Goal: Task Accomplishment & Management: Manage account settings

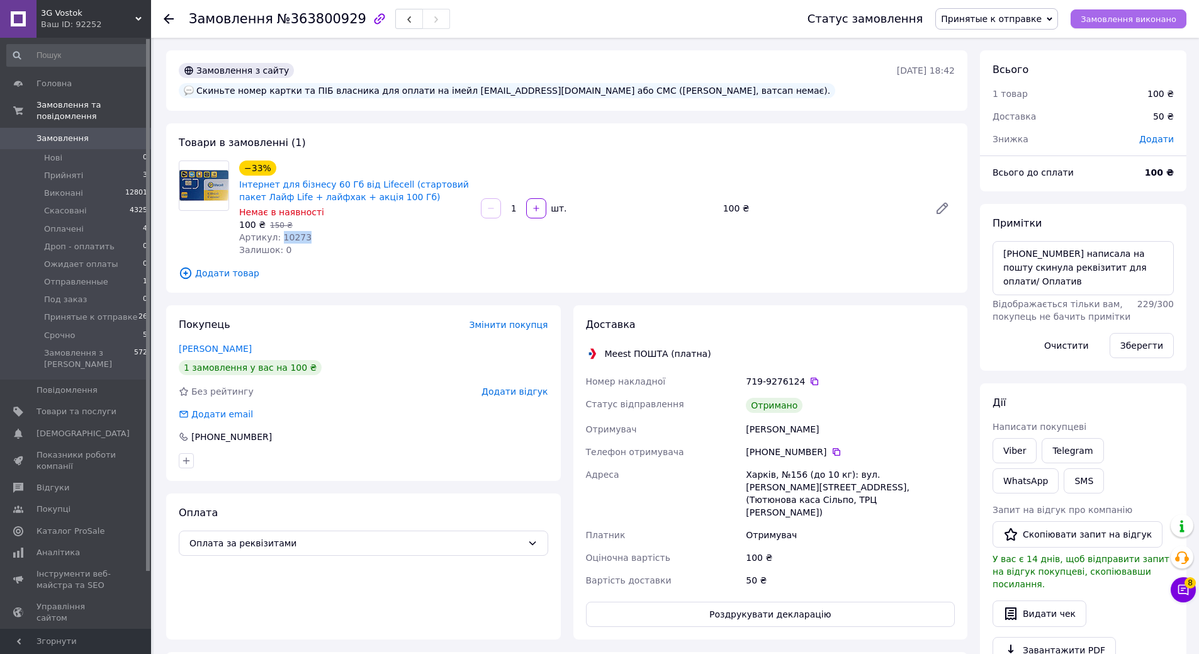
click at [1127, 20] on span "Замовлення виконано" at bounding box center [1129, 18] width 96 height 9
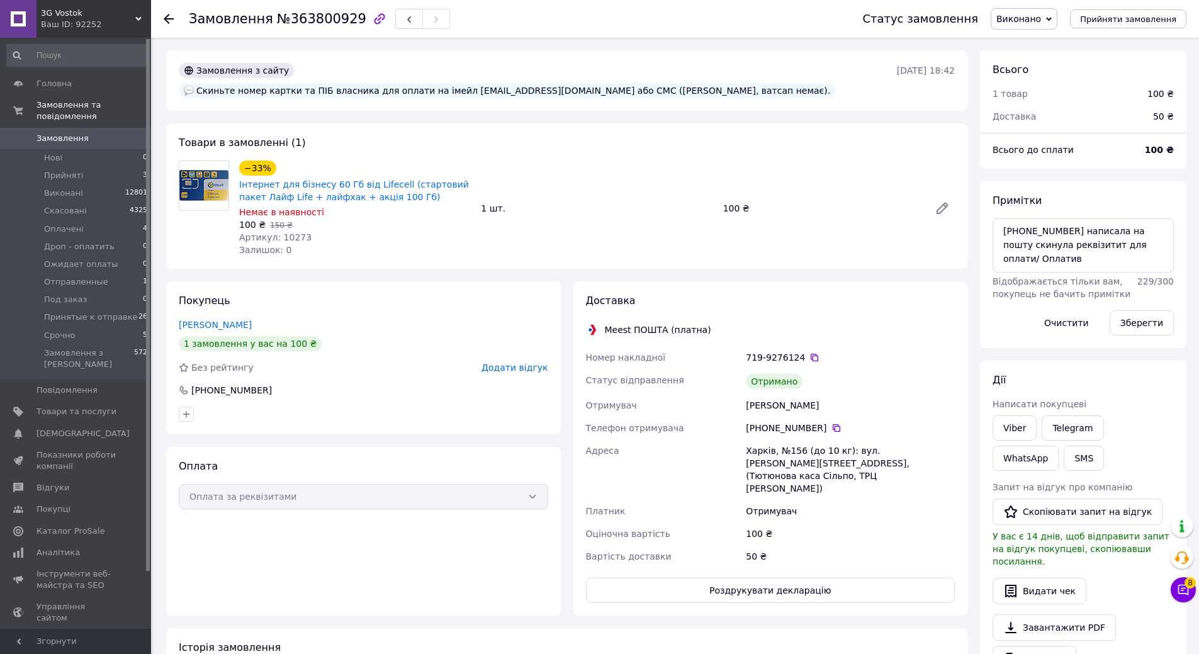
click at [165, 17] on icon at bounding box center [169, 19] width 10 height 10
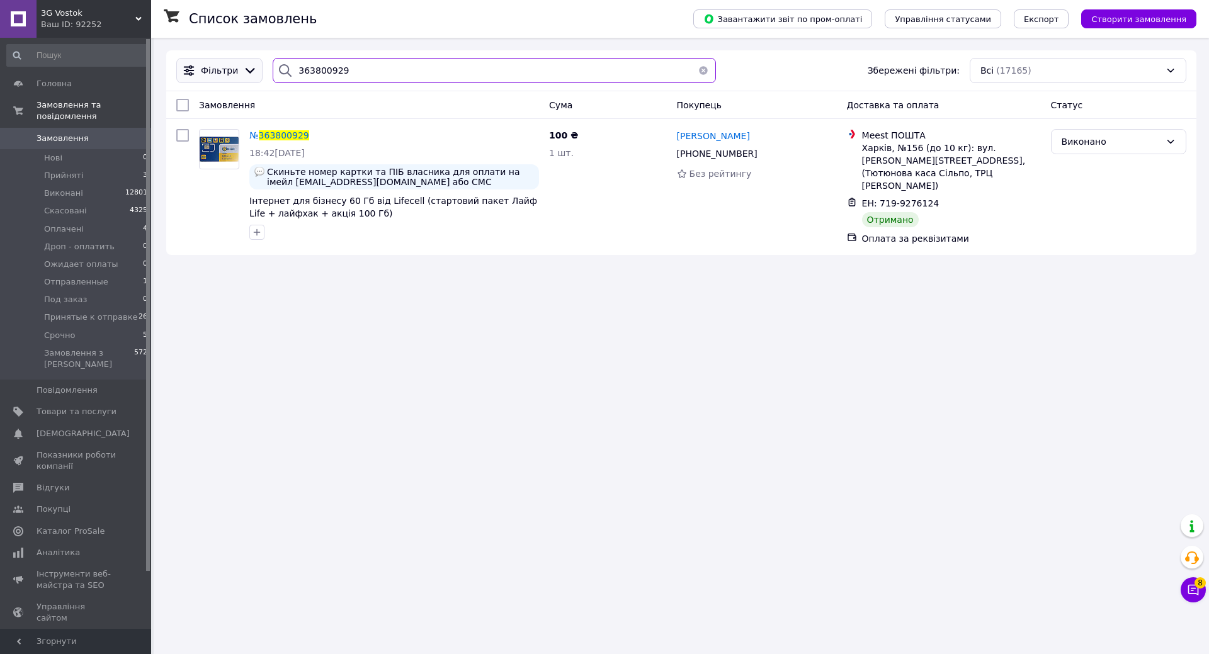
drag, startPoint x: 369, startPoint y: 66, endPoint x: 220, endPoint y: 61, distance: 149.9
click at [226, 61] on div "Фільтри 363800929 Збережені фільтри: Всі (17165)" at bounding box center [681, 70] width 1020 height 25
drag, startPoint x: 377, startPoint y: 66, endPoint x: 199, endPoint y: 61, distance: 178.2
click at [199, 61] on div "Фільтри 363800929 Збережені фільтри: Всі (17165)" at bounding box center [681, 70] width 1020 height 25
paste input "4059781"
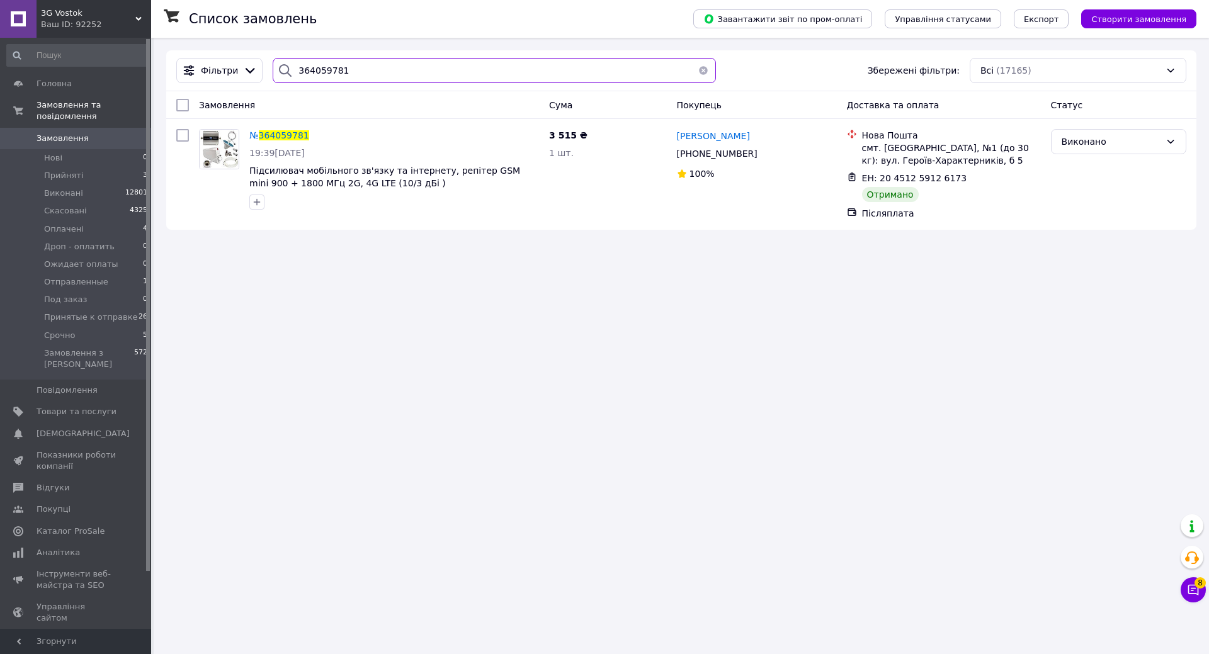
drag, startPoint x: 361, startPoint y: 74, endPoint x: 234, endPoint y: 95, distance: 129.6
click at [201, 81] on div "Фільтри 364059781 Збережені фільтри: Всі (17165)" at bounding box center [681, 70] width 1020 height 25
paste input "865260920"
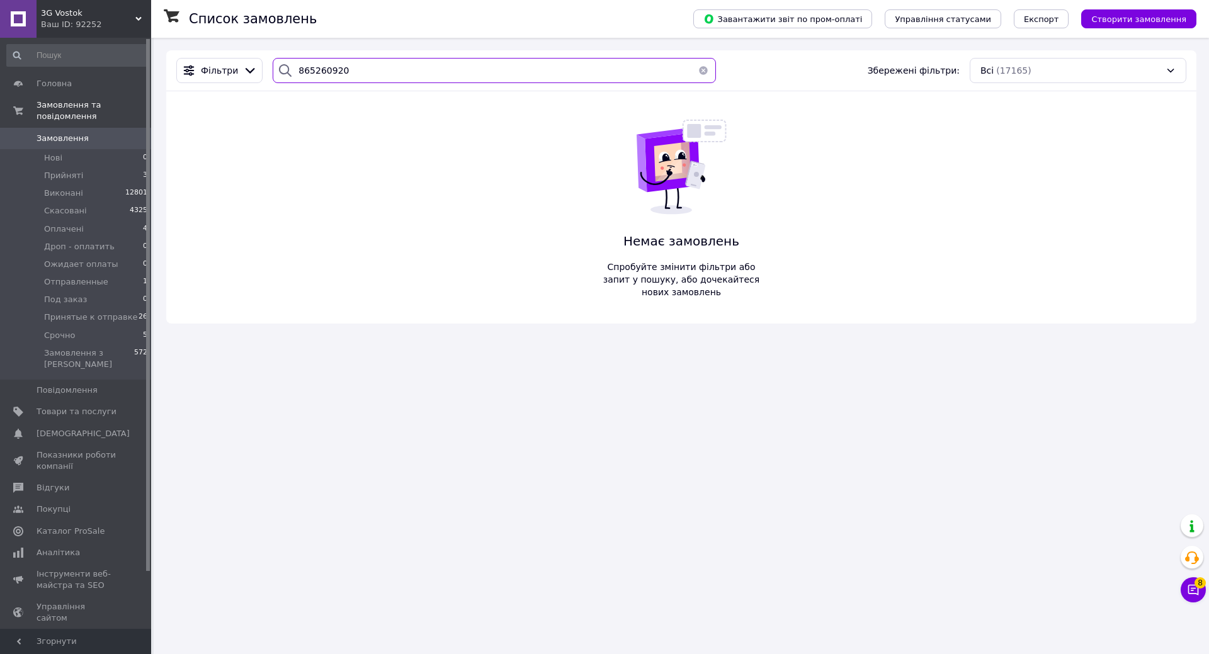
drag, startPoint x: 189, startPoint y: 74, endPoint x: 207, endPoint y: 113, distance: 42.2
click at [164, 76] on div "Список замовлень Завантажити звіт по пром-оплаті Управління статусами Експорт С…" at bounding box center [681, 187] width 1055 height 298
paste input "363985211"
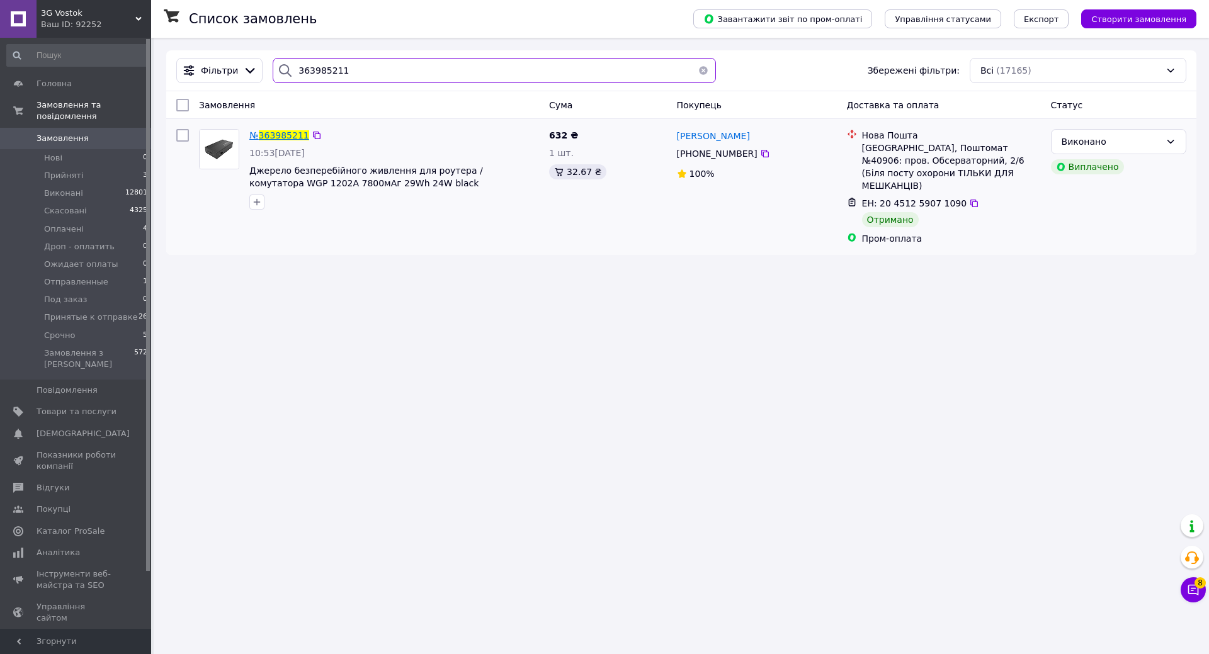
type input "363985211"
click at [298, 134] on span "363985211" at bounding box center [284, 135] width 50 height 10
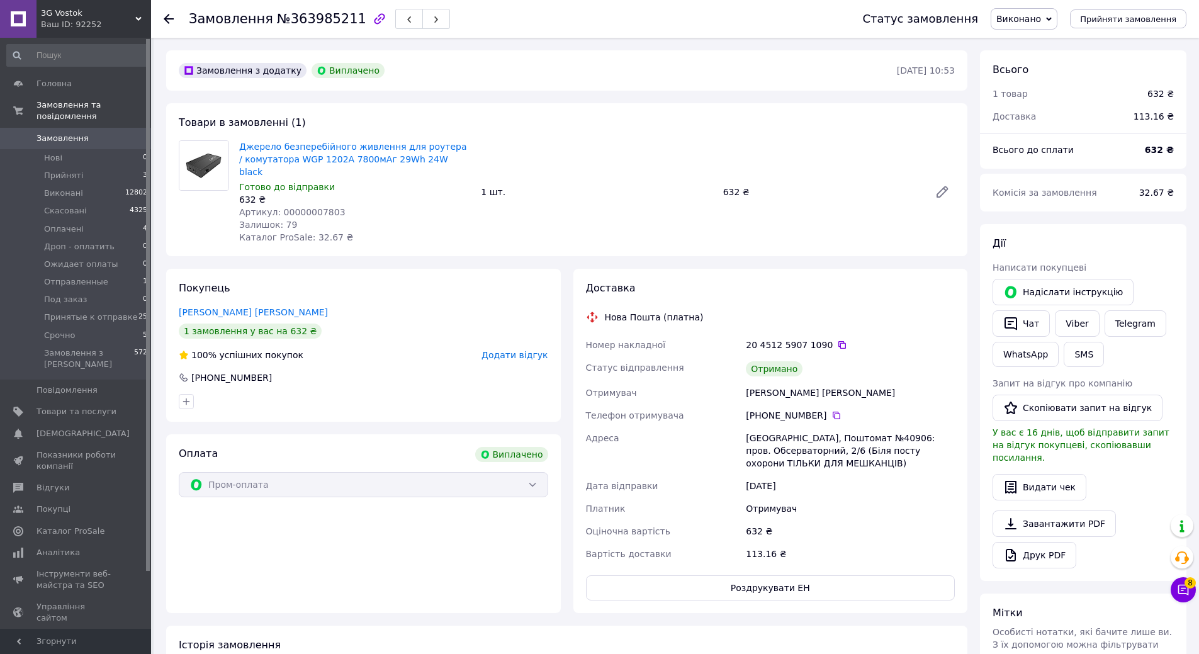
scroll to position [30, 0]
drag, startPoint x: 233, startPoint y: 149, endPoint x: 439, endPoint y: 162, distance: 206.9
click at [439, 162] on div "Джерело безперебійного живлення для роутера / комутатора WGP 1202A 7800мАг 29Wh…" at bounding box center [567, 191] width 786 height 103
copy div "Джерело безперебійного живлення для роутера / комутатора WGP 1202A 7800мАг 29Wh…"
drag, startPoint x: 277, startPoint y: 201, endPoint x: 335, endPoint y: 203, distance: 57.9
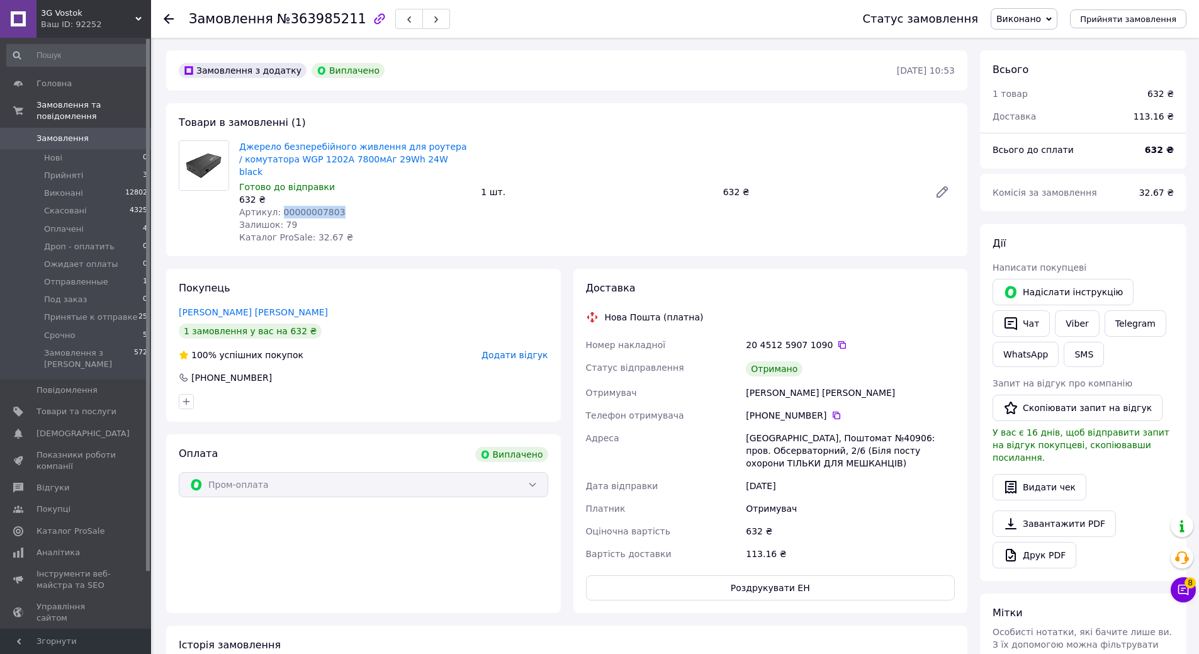
click at [335, 206] on div "Артикул: 00000007803" at bounding box center [355, 212] width 232 height 13
copy span "00000007803"
click at [167, 16] on use at bounding box center [169, 19] width 10 height 10
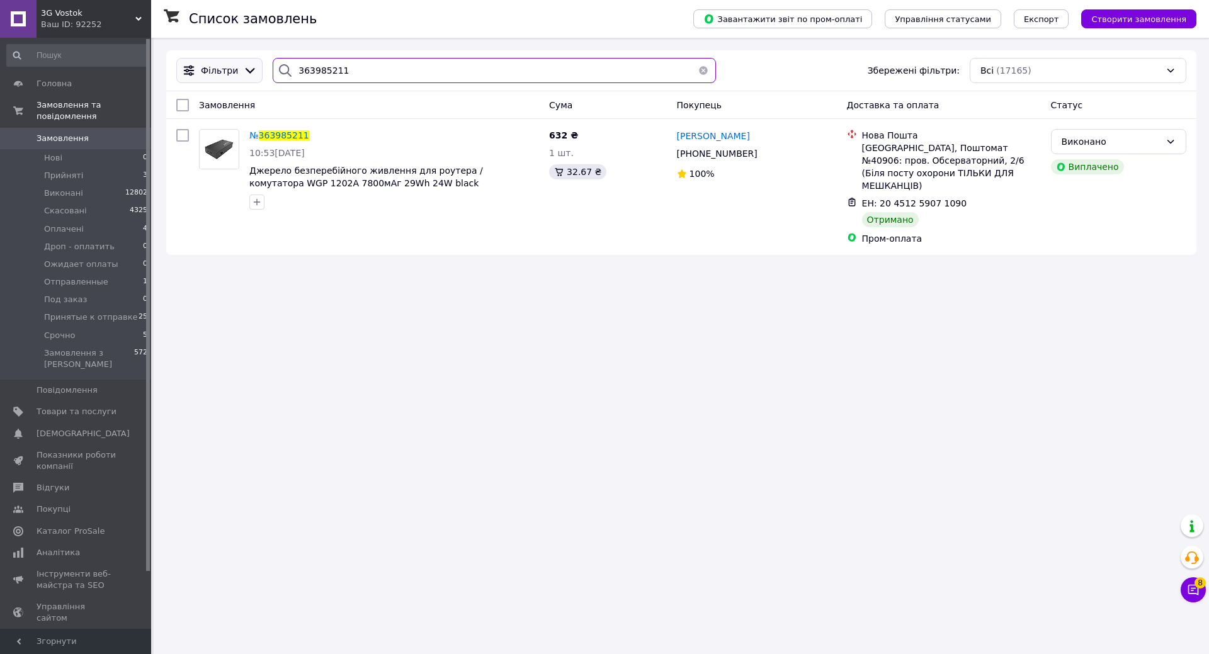
drag, startPoint x: 341, startPoint y: 69, endPoint x: 253, endPoint y: 65, distance: 88.2
click at [253, 65] on div "Фільтри 363985211 Збережені фільтри: Всі (17165)" at bounding box center [681, 70] width 1020 height 25
paste input "04386"
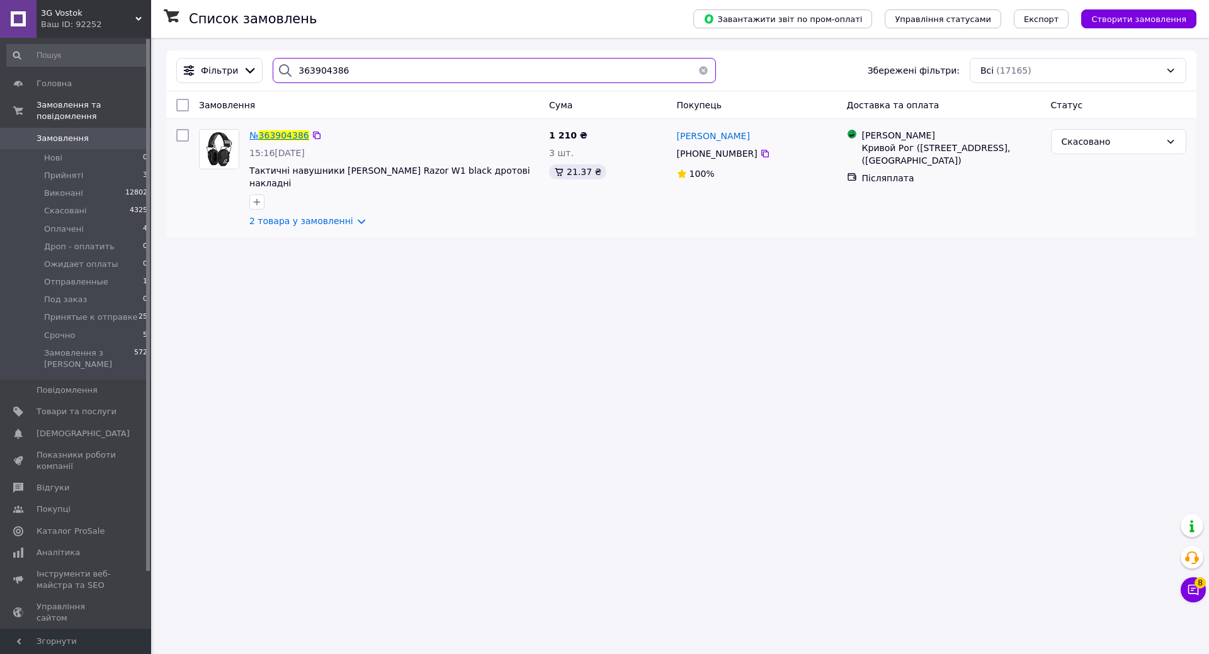
type input "363904386"
click at [291, 139] on span "363904386" at bounding box center [284, 135] width 50 height 10
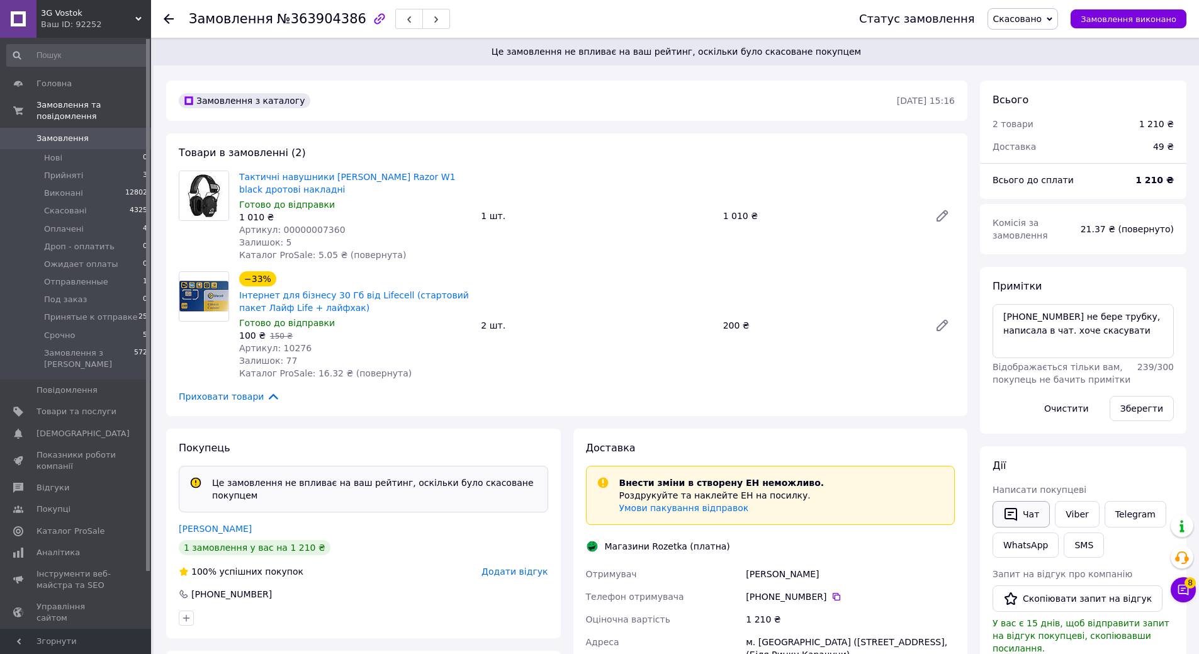
click at [1033, 510] on button "Чат" at bounding box center [1021, 514] width 57 height 26
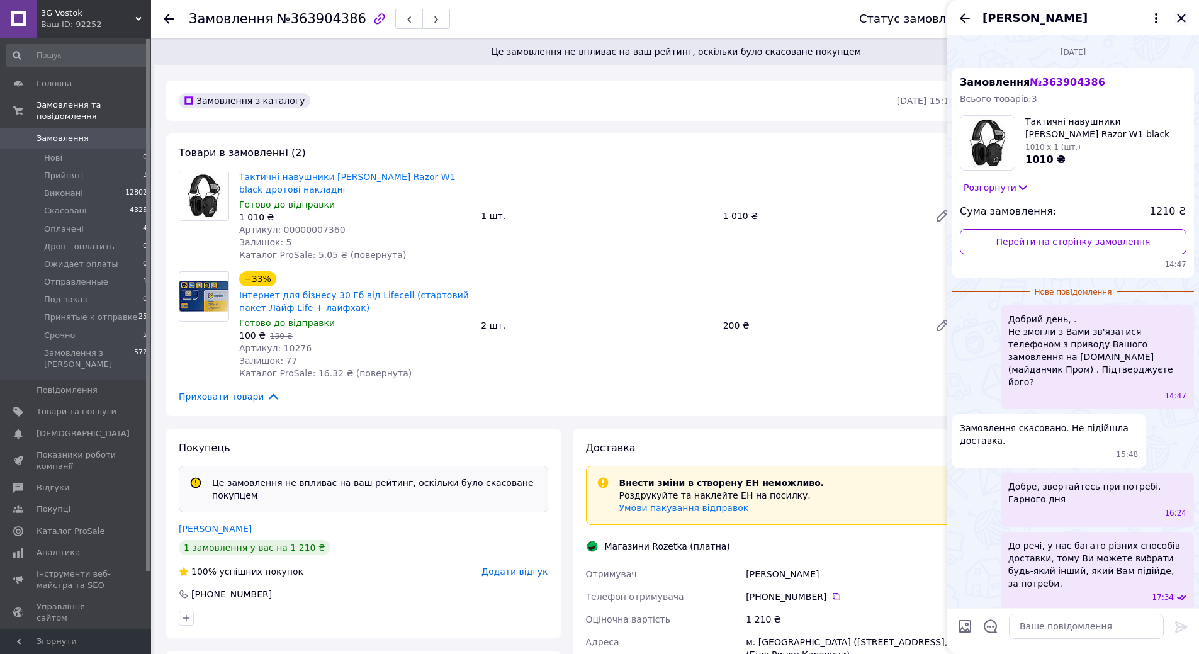
click at [1180, 19] on icon "Закрити" at bounding box center [1181, 18] width 8 height 8
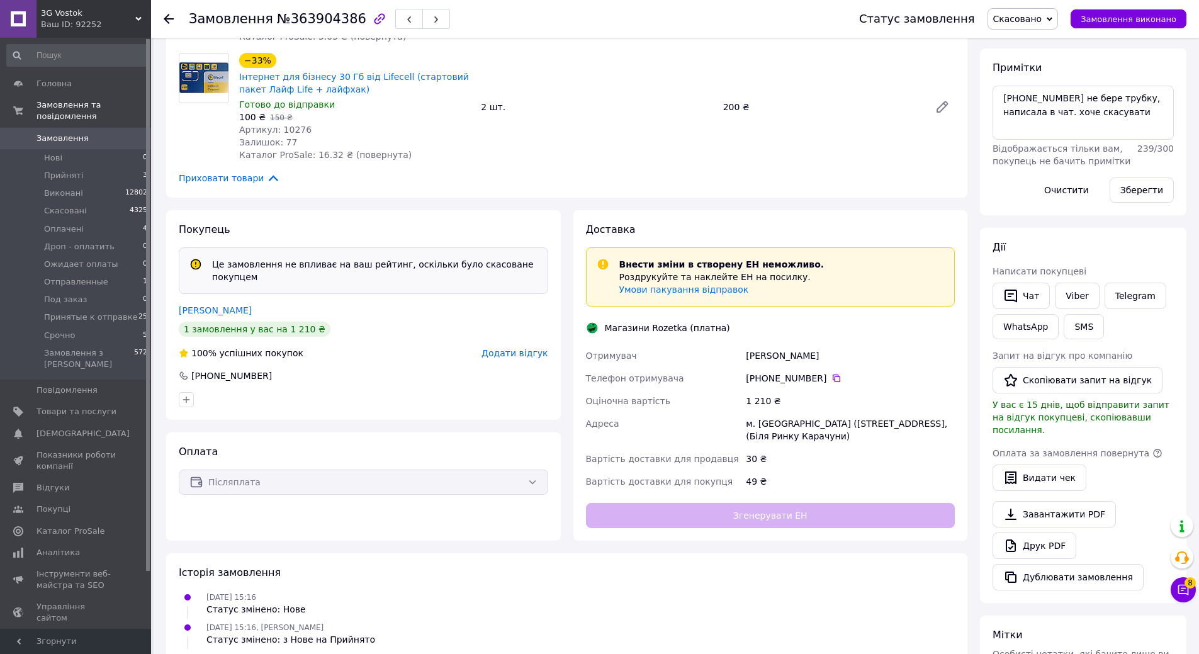
scroll to position [252, 0]
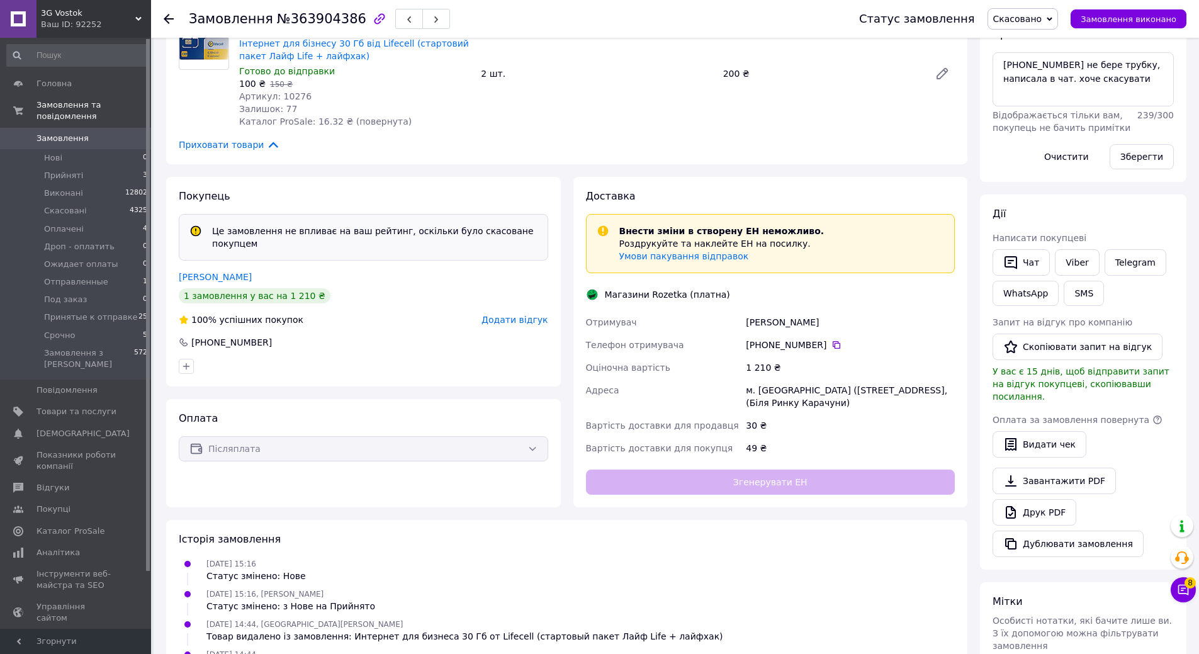
click at [519, 315] on span "Додати відгук" at bounding box center [515, 320] width 66 height 10
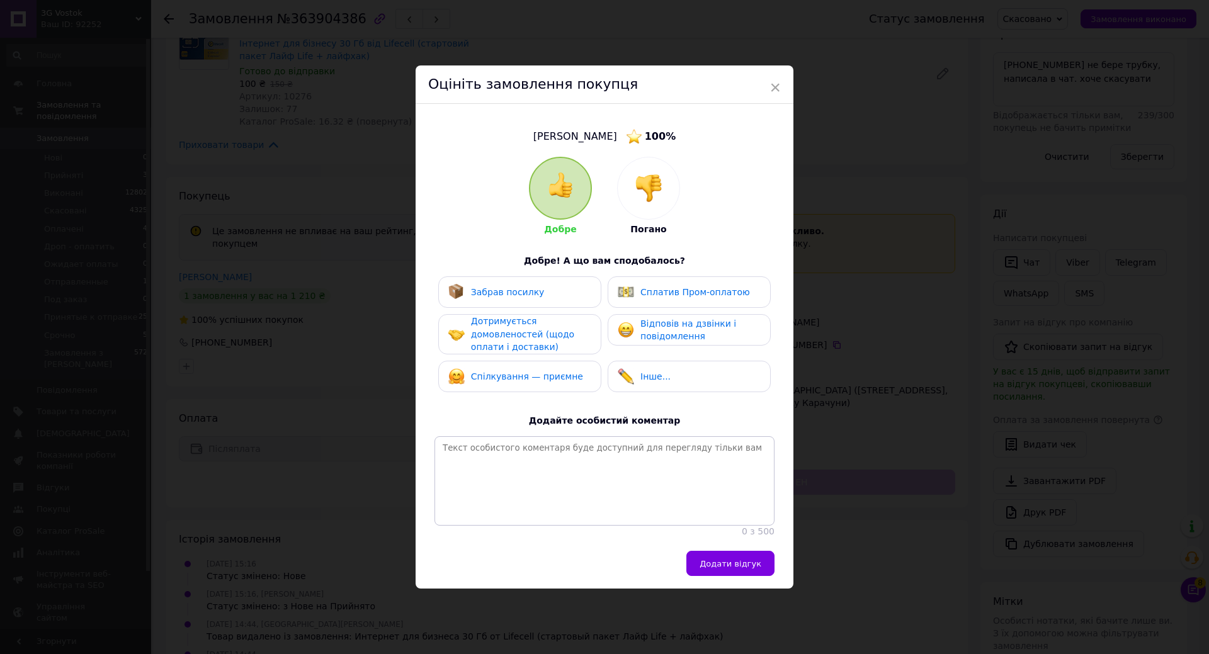
click at [665, 177] on div at bounding box center [648, 188] width 62 height 62
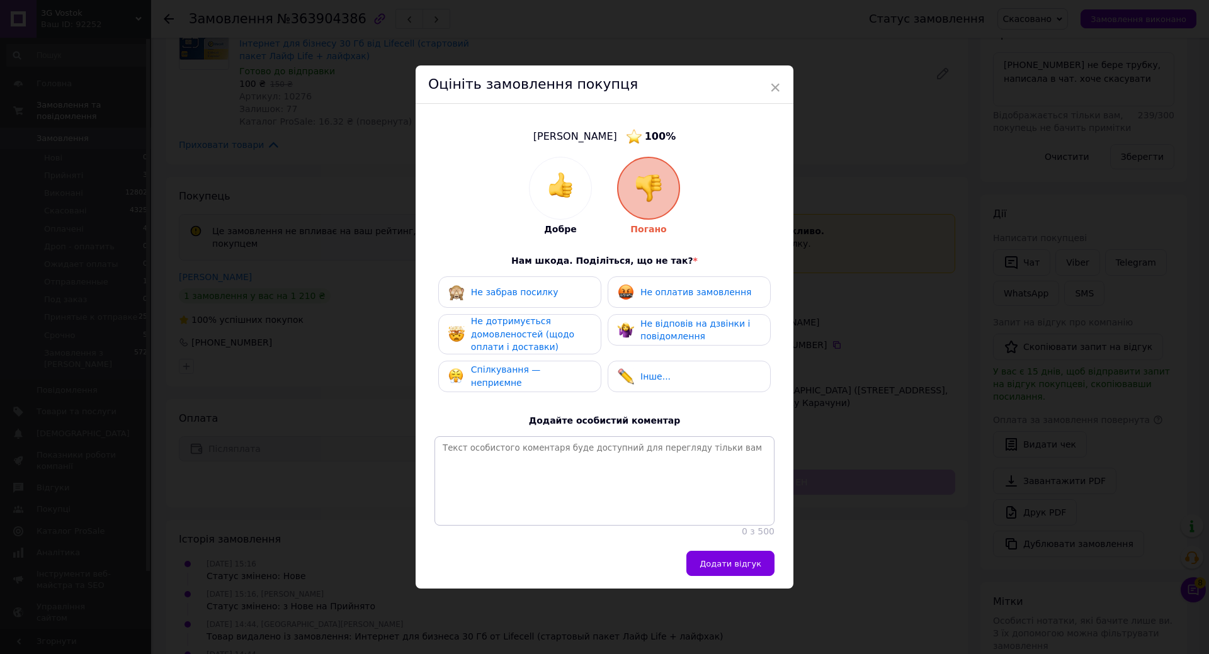
click at [541, 375] on span "Спілкування — неприємне" at bounding box center [506, 375] width 70 height 23
click at [549, 339] on div "Не дотримується домовленостей (щодо оплати і доставки)" at bounding box center [531, 334] width 120 height 39
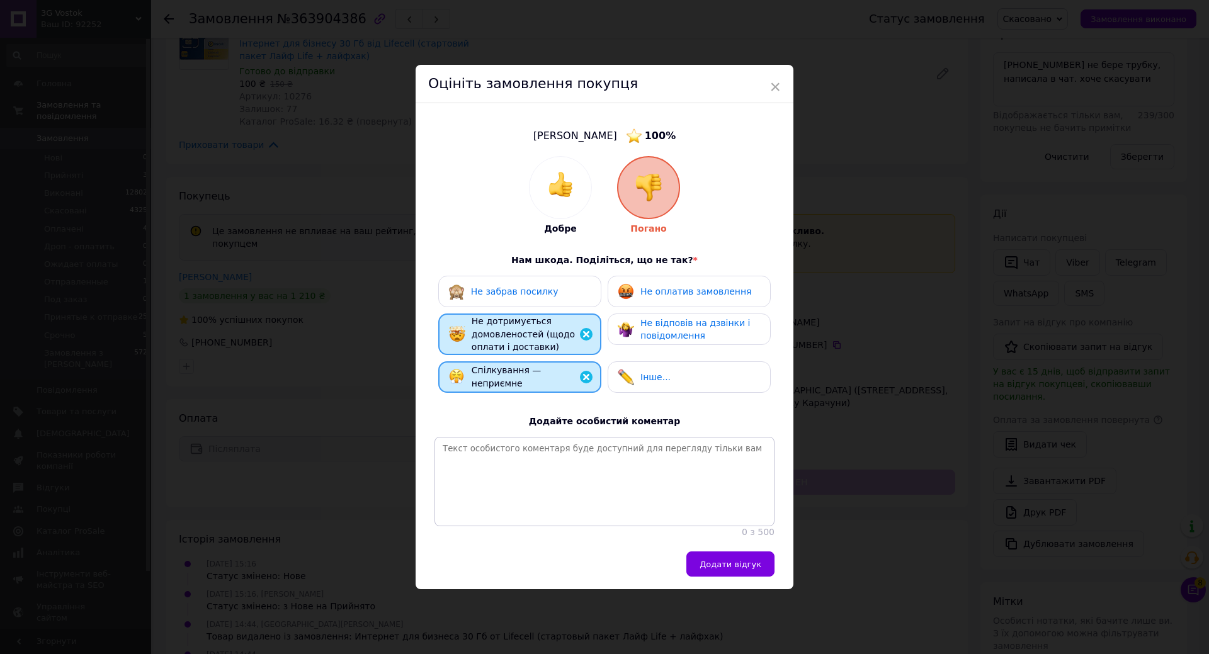
click at [549, 339] on div "Не дотримується домовленостей (щодо оплати і доставки)" at bounding box center [530, 334] width 119 height 39
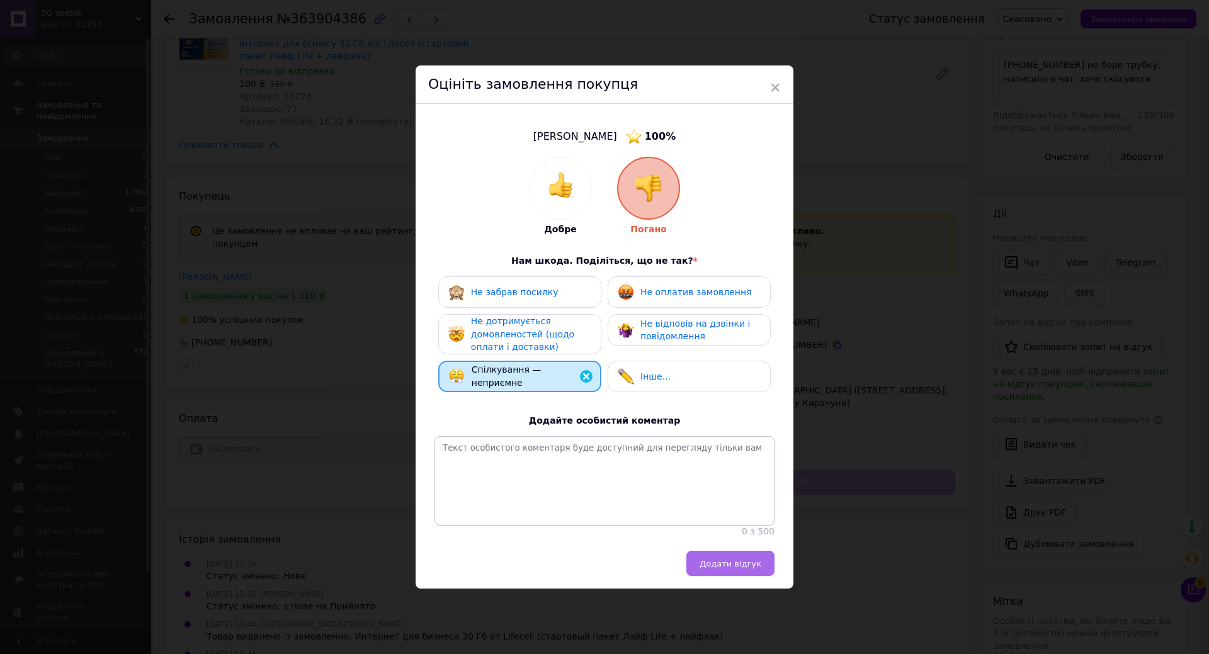
click at [724, 562] on span "Додати відгук" at bounding box center [730, 563] width 62 height 9
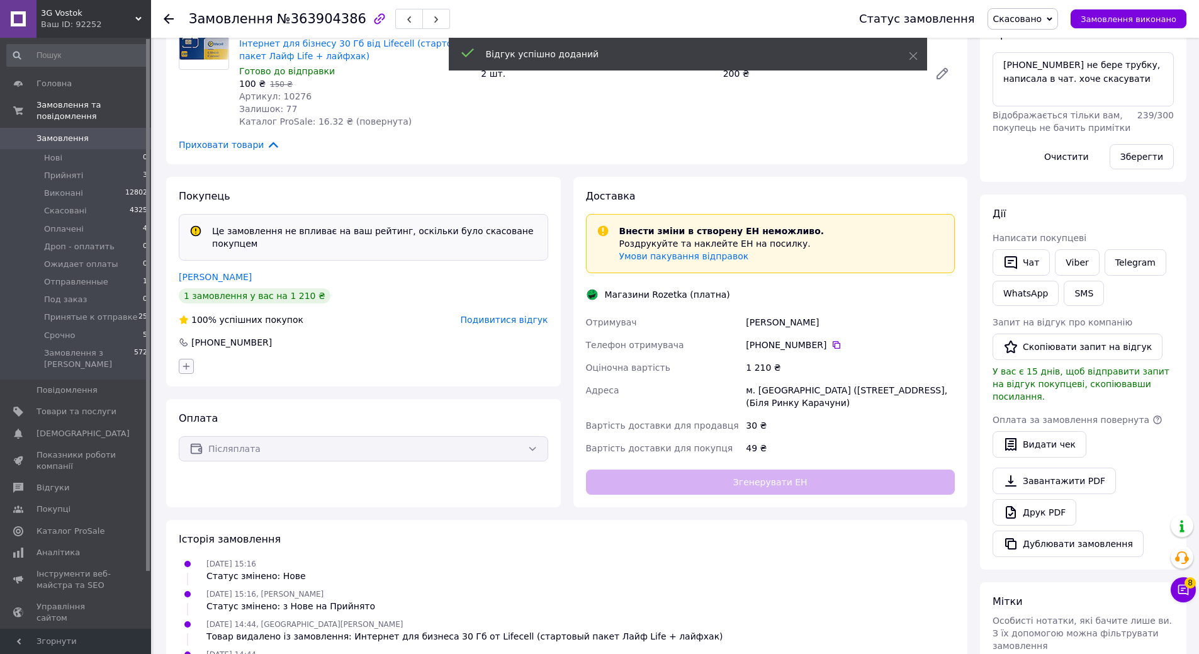
click at [191, 359] on button "button" at bounding box center [186, 366] width 15 height 15
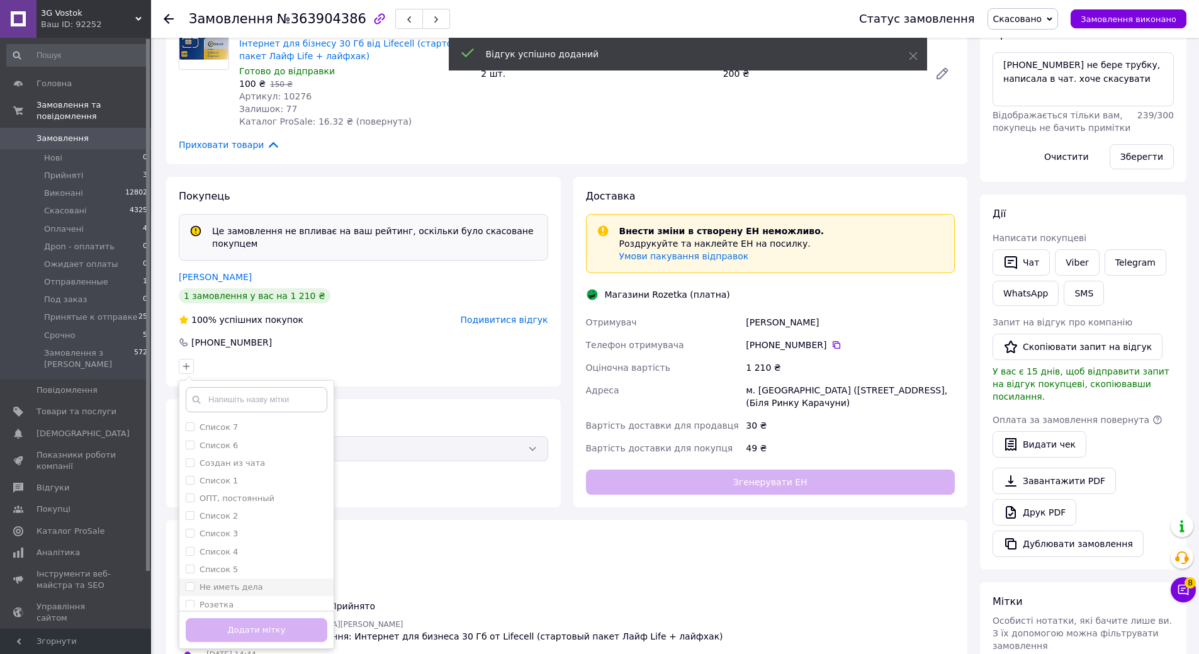
scroll to position [166, 0]
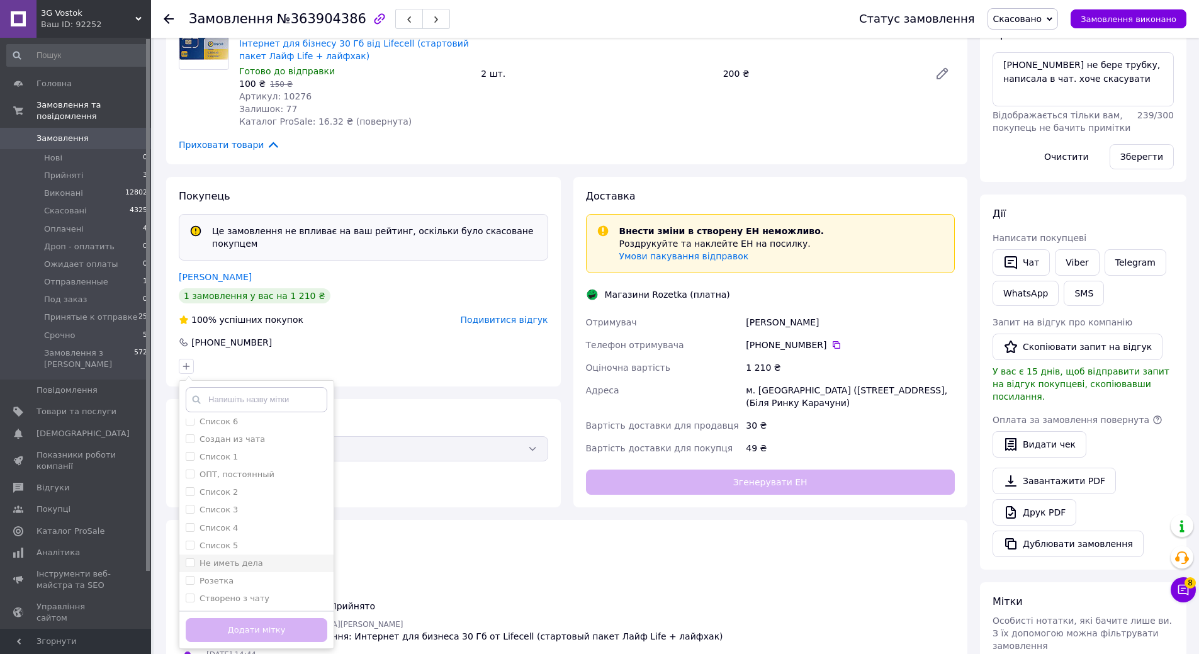
click at [191, 558] on input "Не иметь дела" at bounding box center [190, 562] width 8 height 8
checkbox input "true"
click at [252, 618] on button "Додати мітку" at bounding box center [257, 630] width 142 height 25
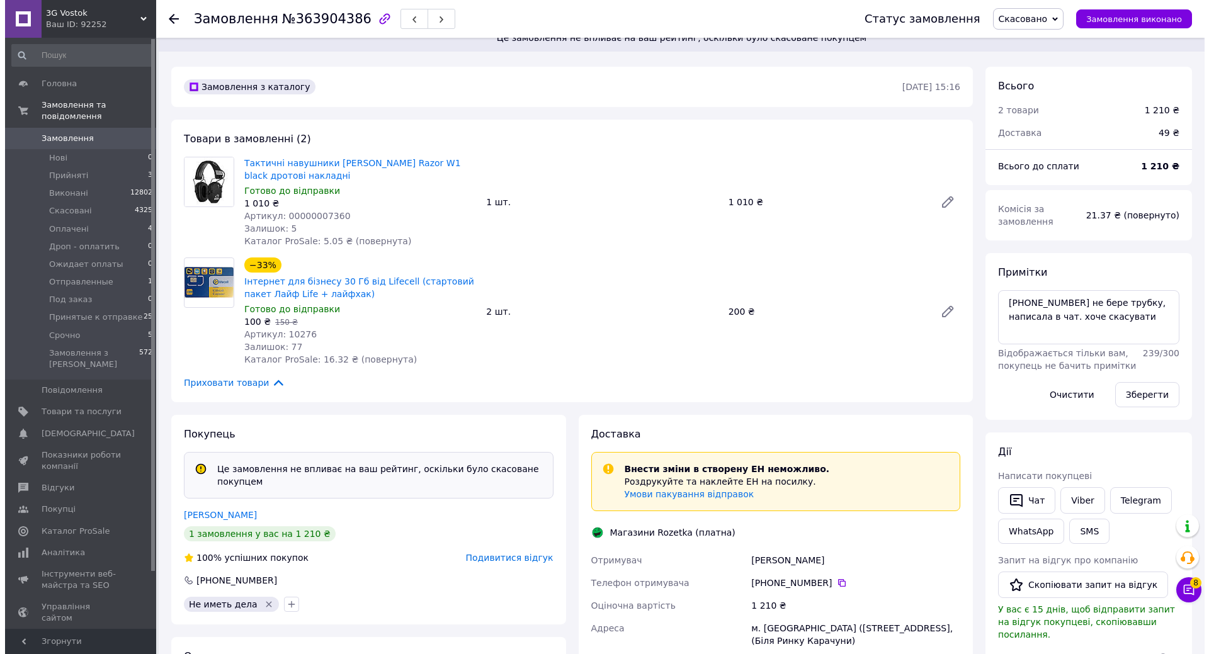
scroll to position [0, 0]
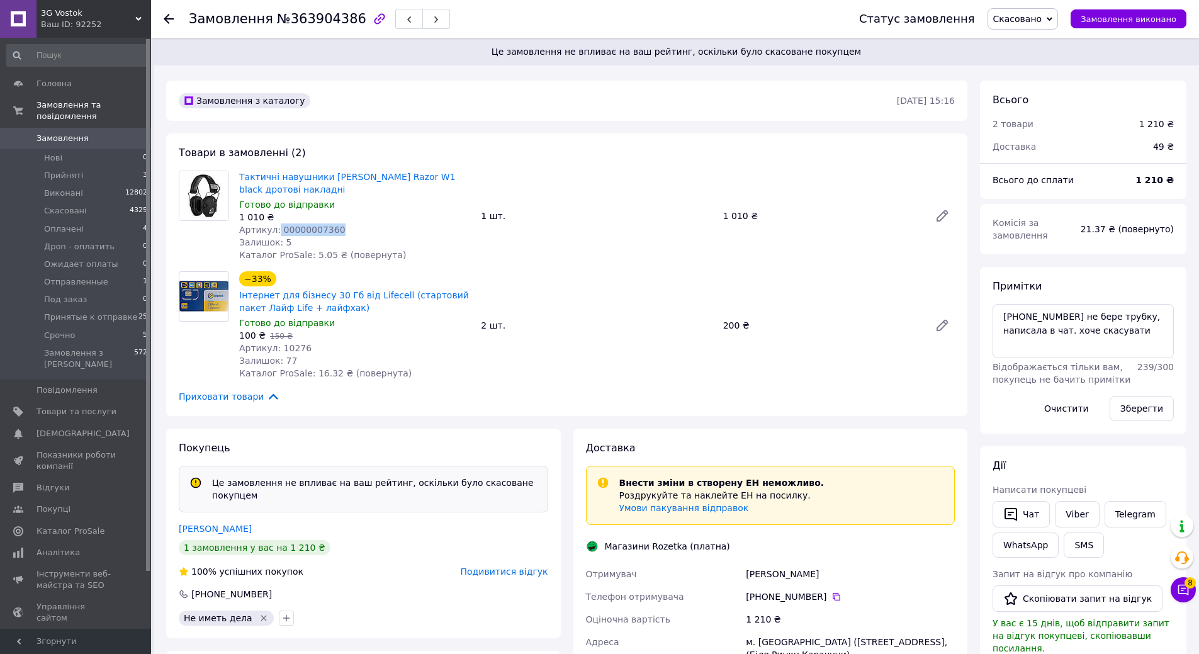
drag, startPoint x: 275, startPoint y: 227, endPoint x: 333, endPoint y: 227, distance: 57.9
click at [333, 227] on div "Артикул: 00000007360" at bounding box center [355, 229] width 232 height 13
drag, startPoint x: 277, startPoint y: 230, endPoint x: 330, endPoint y: 230, distance: 52.9
click at [330, 230] on div "Артикул: 00000007360" at bounding box center [355, 229] width 232 height 13
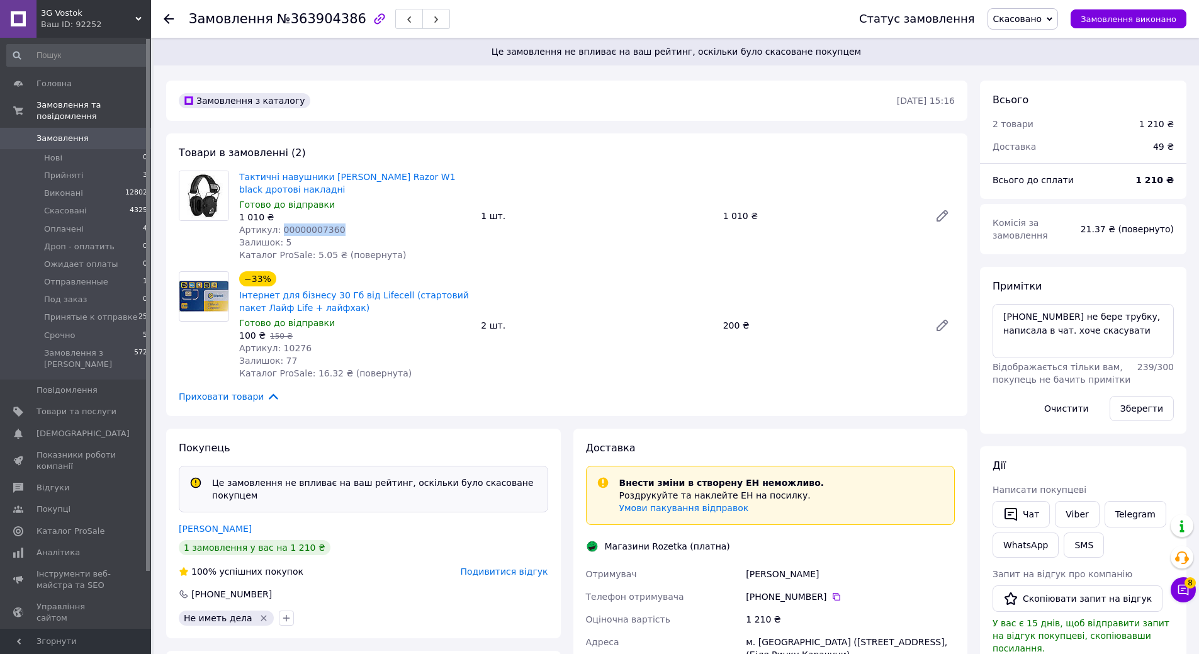
copy span "00000007360"
drag, startPoint x: 277, startPoint y: 349, endPoint x: 307, endPoint y: 349, distance: 30.2
click at [307, 349] on div "Артикул: 10276" at bounding box center [355, 348] width 232 height 13
copy span "10276"
click at [167, 22] on use at bounding box center [169, 19] width 10 height 10
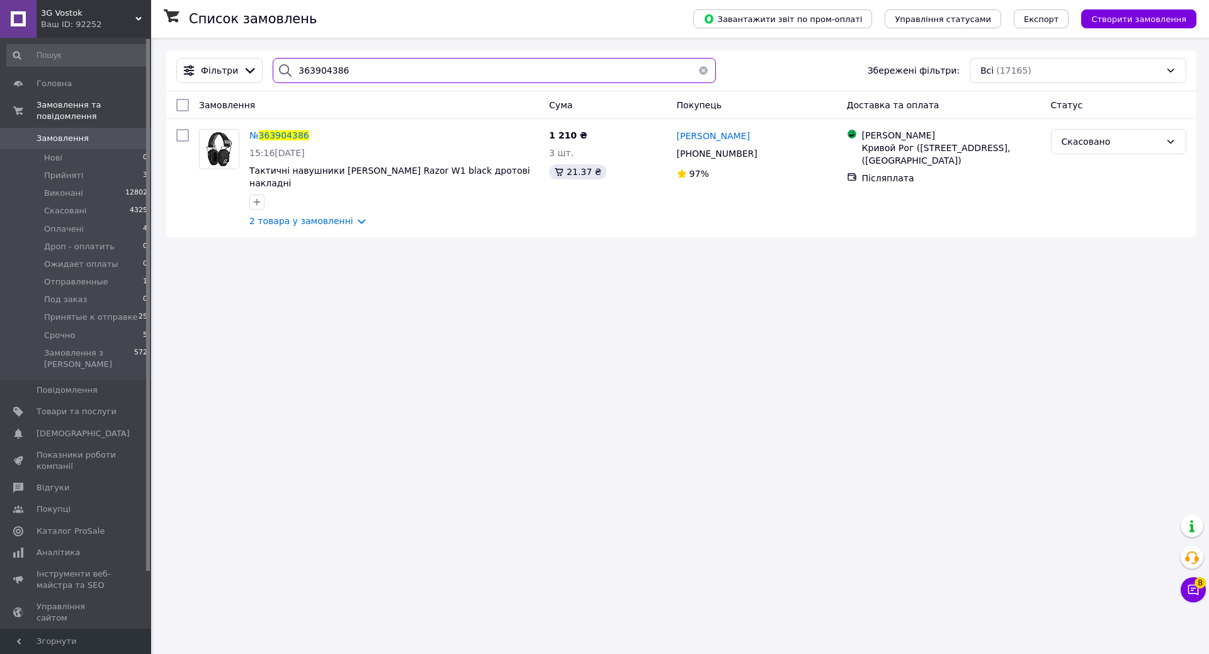
drag, startPoint x: 373, startPoint y: 74, endPoint x: 167, endPoint y: 74, distance: 206.5
click at [167, 74] on div "Фільтри 363904386 Збережені фільтри: Всі (17165)" at bounding box center [681, 70] width 1030 height 41
paste input "4146528"
type input "364146528"
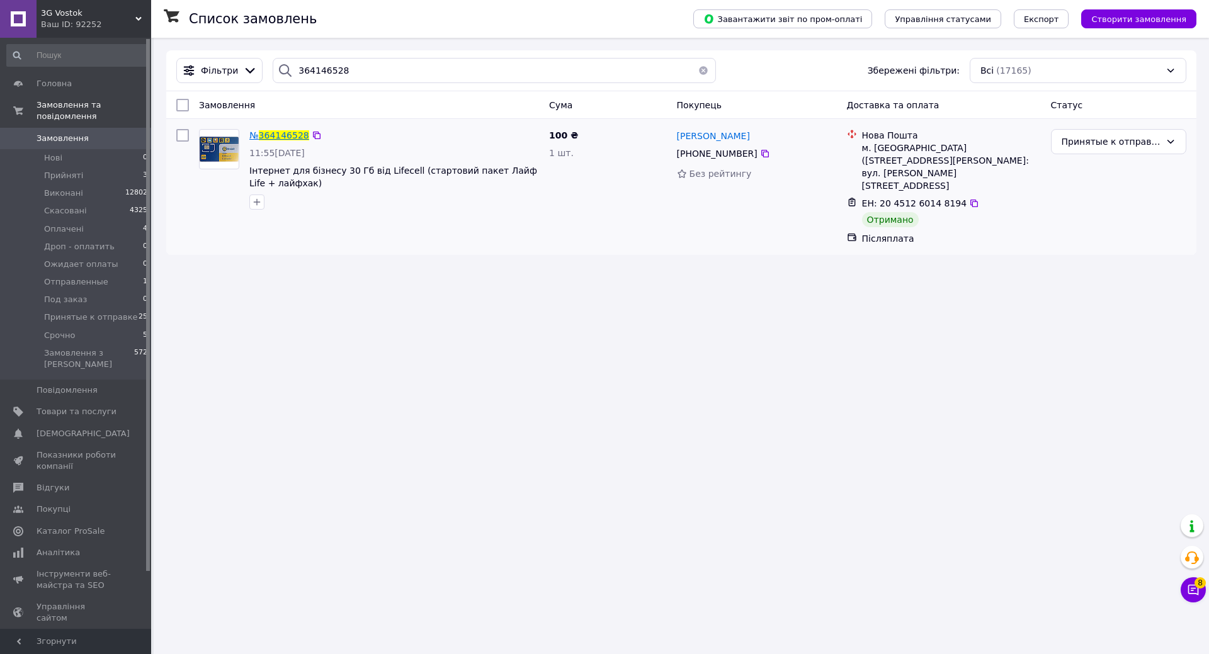
click at [291, 135] on span "364146528" at bounding box center [284, 135] width 50 height 10
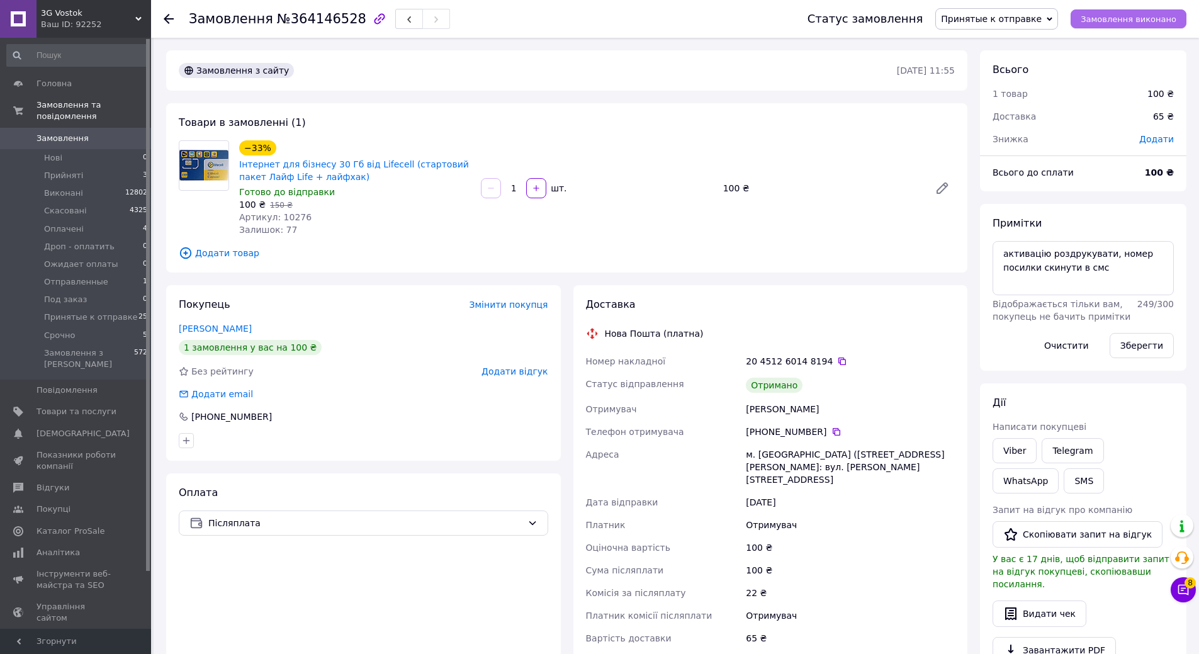
click at [1138, 17] on span "Замовлення виконано" at bounding box center [1129, 18] width 96 height 9
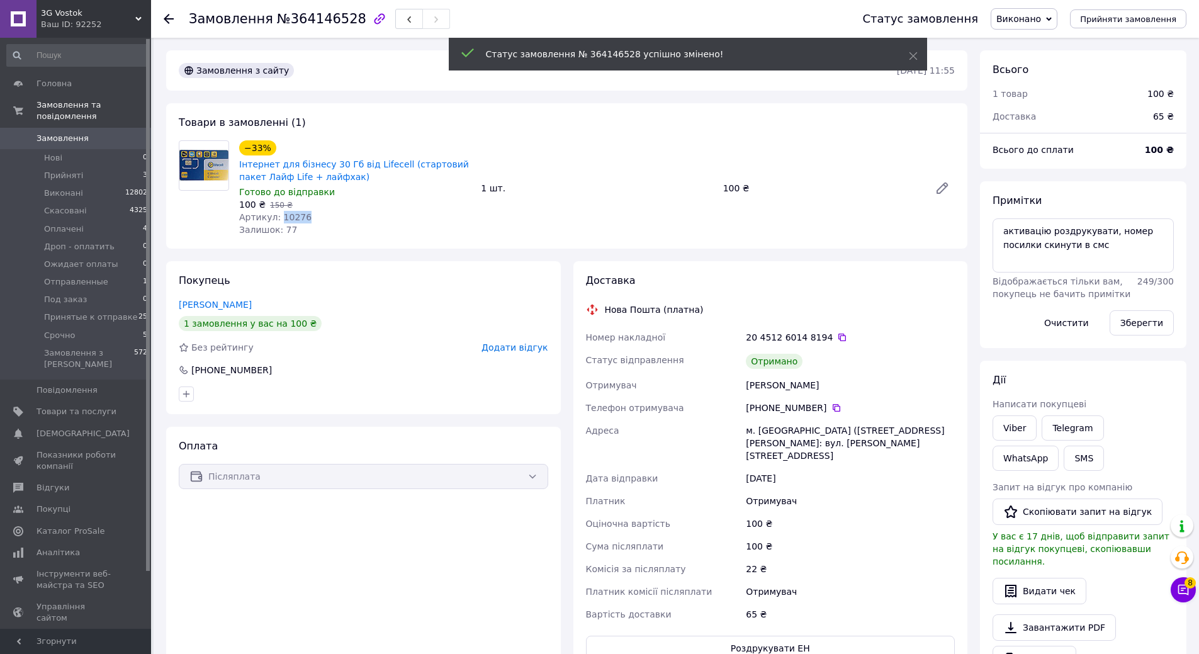
drag, startPoint x: 276, startPoint y: 217, endPoint x: 311, endPoint y: 214, distance: 35.3
click at [311, 214] on div "Артикул: 10276" at bounding box center [355, 217] width 232 height 13
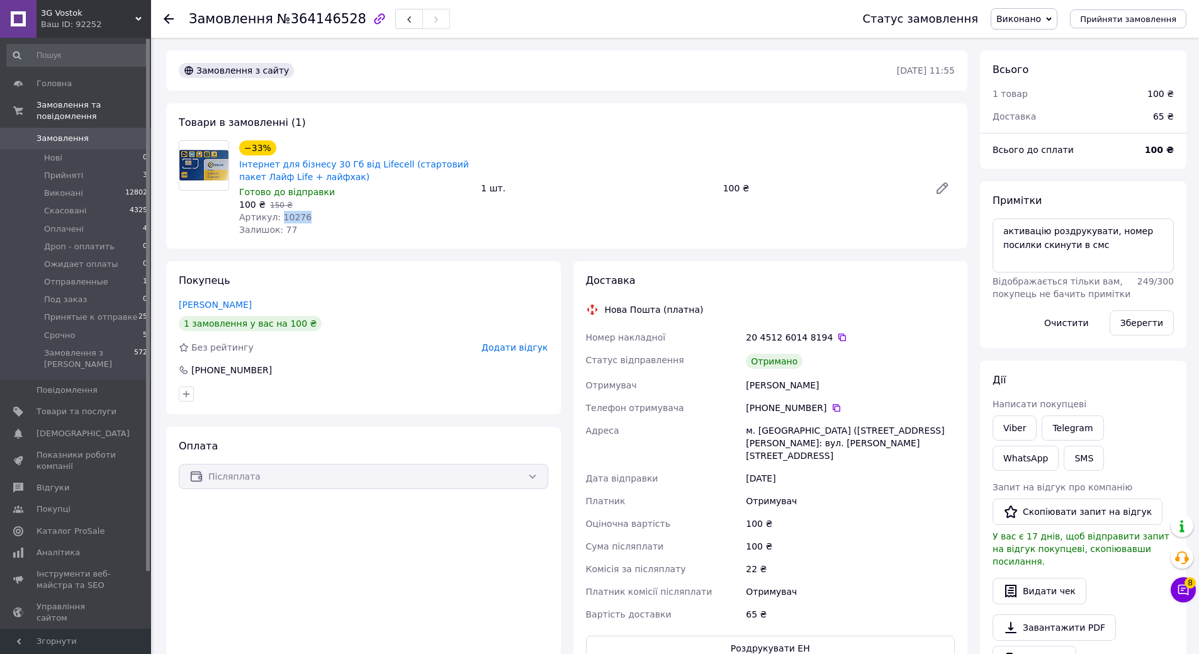
copy span "10276"
click at [169, 21] on icon at bounding box center [169, 19] width 10 height 10
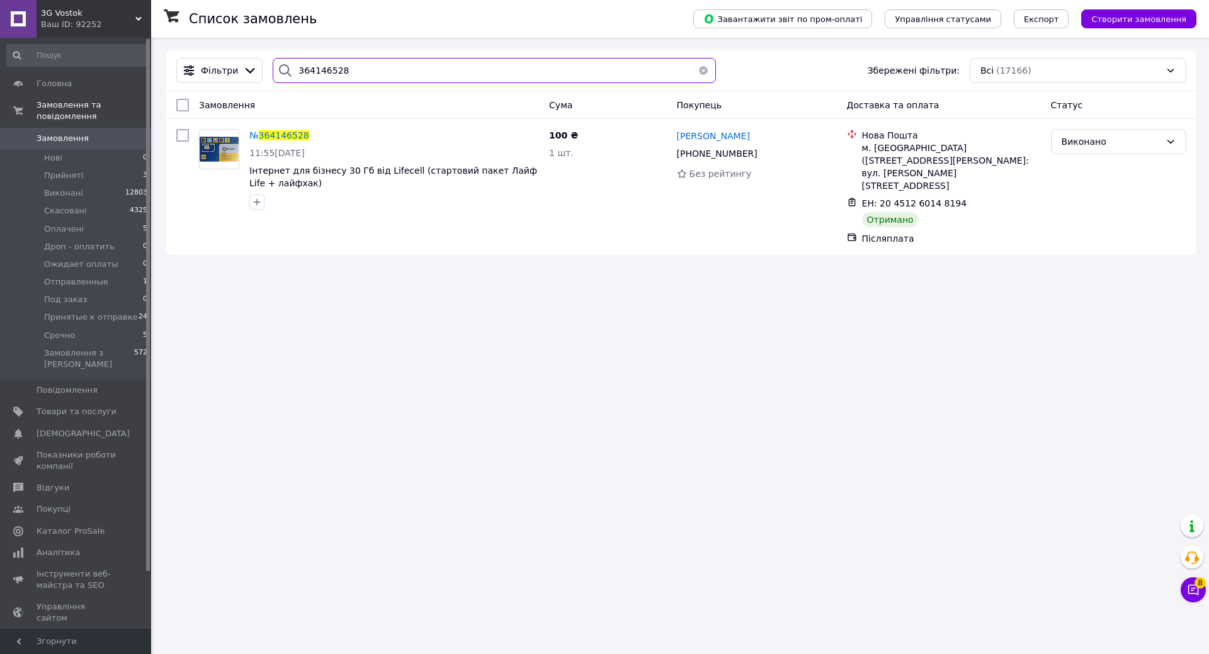
drag, startPoint x: 285, startPoint y: 69, endPoint x: 278, endPoint y: 69, distance: 7.0
click at [278, 69] on div "364146528" at bounding box center [494, 70] width 443 height 25
paste input "20451258559636"
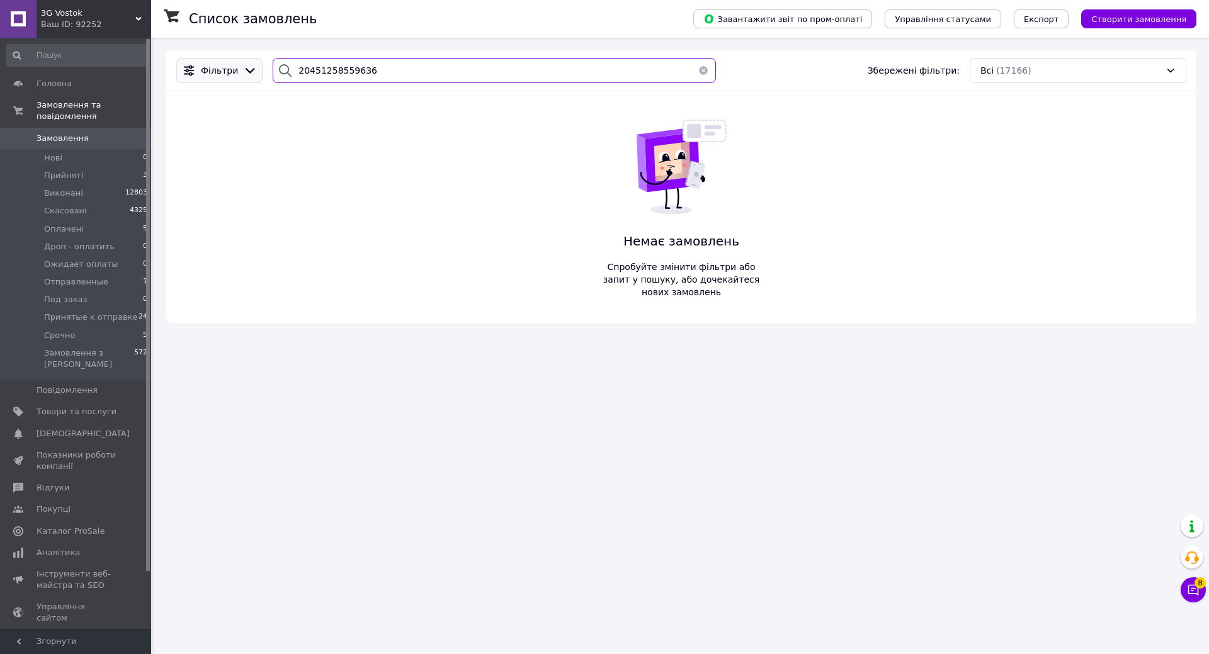
drag, startPoint x: 350, startPoint y: 72, endPoint x: 212, endPoint y: 74, distance: 137.9
click at [212, 74] on div "Фільтри 20451258559636 Збережені фільтри: Всі (17166)" at bounding box center [681, 70] width 1020 height 25
paste input "64989"
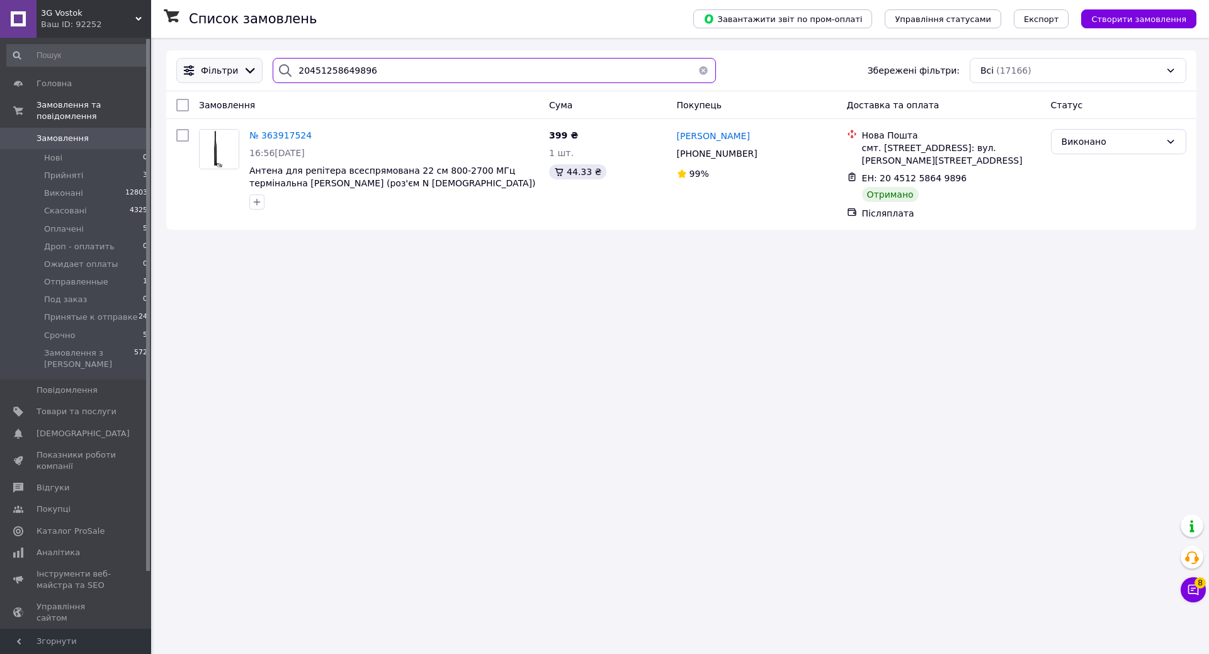
drag, startPoint x: 380, startPoint y: 66, endPoint x: 189, endPoint y: 108, distance: 194.7
click at [178, 73] on div "Фільтри 20451258649896 Збережені фільтри: Всі (17166)" at bounding box center [681, 70] width 1020 height 25
paste input "9126173"
drag, startPoint x: 429, startPoint y: 69, endPoint x: 203, endPoint y: 72, distance: 226.6
click at [161, 72] on div "Список замовлень Завантажити звіт по пром-оплаті Управління статусами Експорт С…" at bounding box center [681, 140] width 1055 height 205
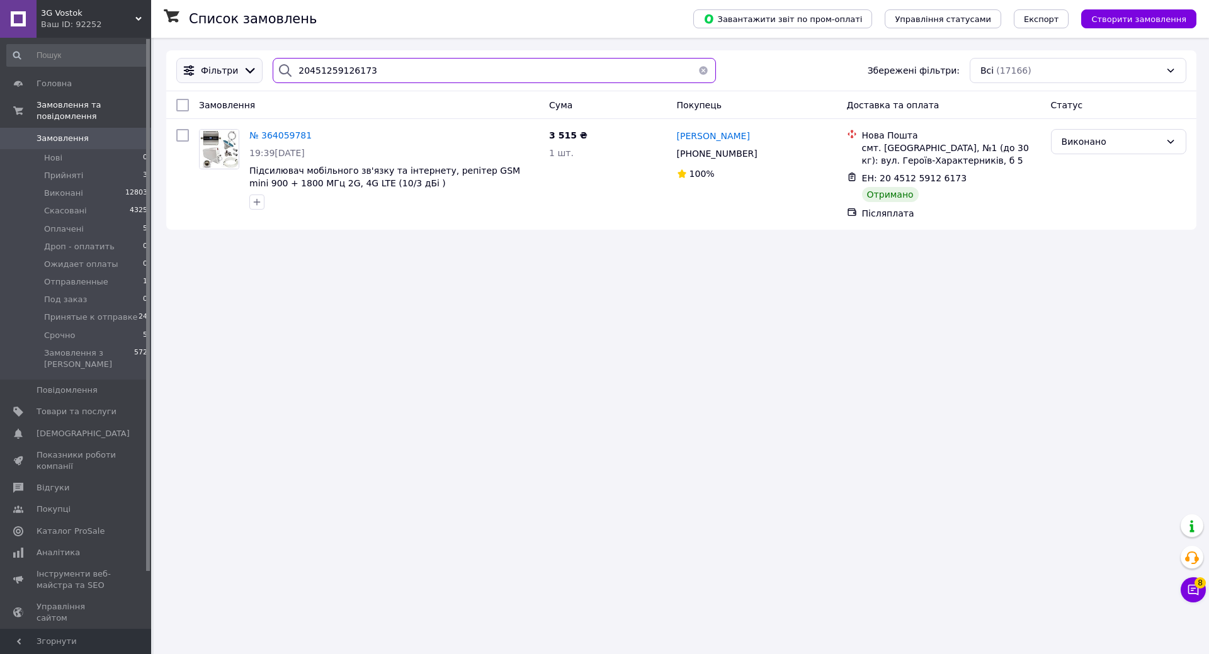
paste input "9141"
drag, startPoint x: 394, startPoint y: 67, endPoint x: 213, endPoint y: 72, distance: 181.3
click at [213, 72] on div "Фільтри 20451259129141 Збережені фільтри: Всі (17166)" at bounding box center [681, 70] width 1020 height 25
paste input "68383"
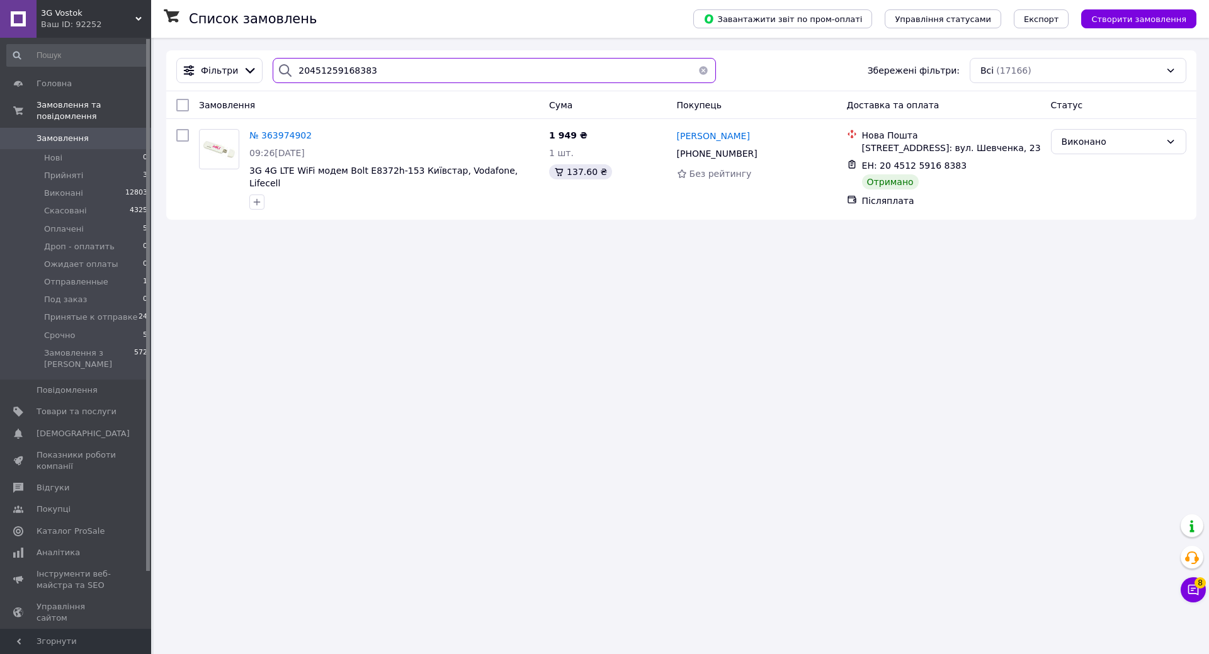
drag, startPoint x: 414, startPoint y: 76, endPoint x: 208, endPoint y: 91, distance: 205.8
click at [202, 79] on div "Фільтри 20451259168383 Збережені фільтри: Всі (17166)" at bounding box center [681, 70] width 1020 height 25
paste input "071090"
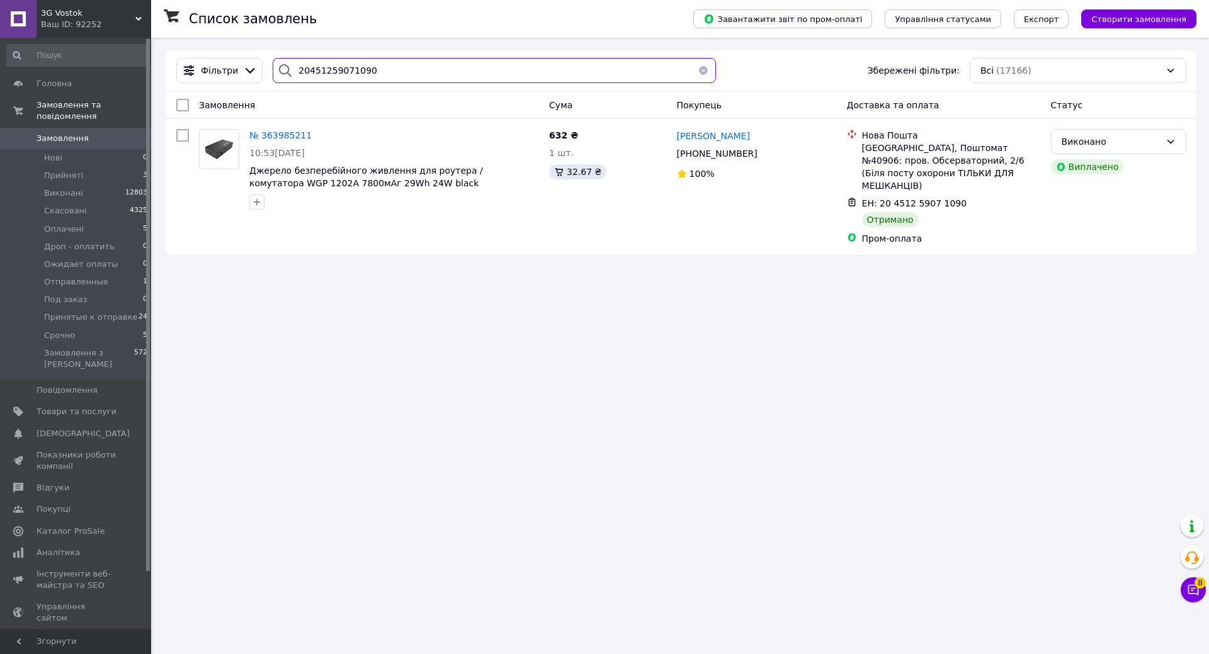
type input "20451259071090"
